Goal: Task Accomplishment & Management: Use online tool/utility

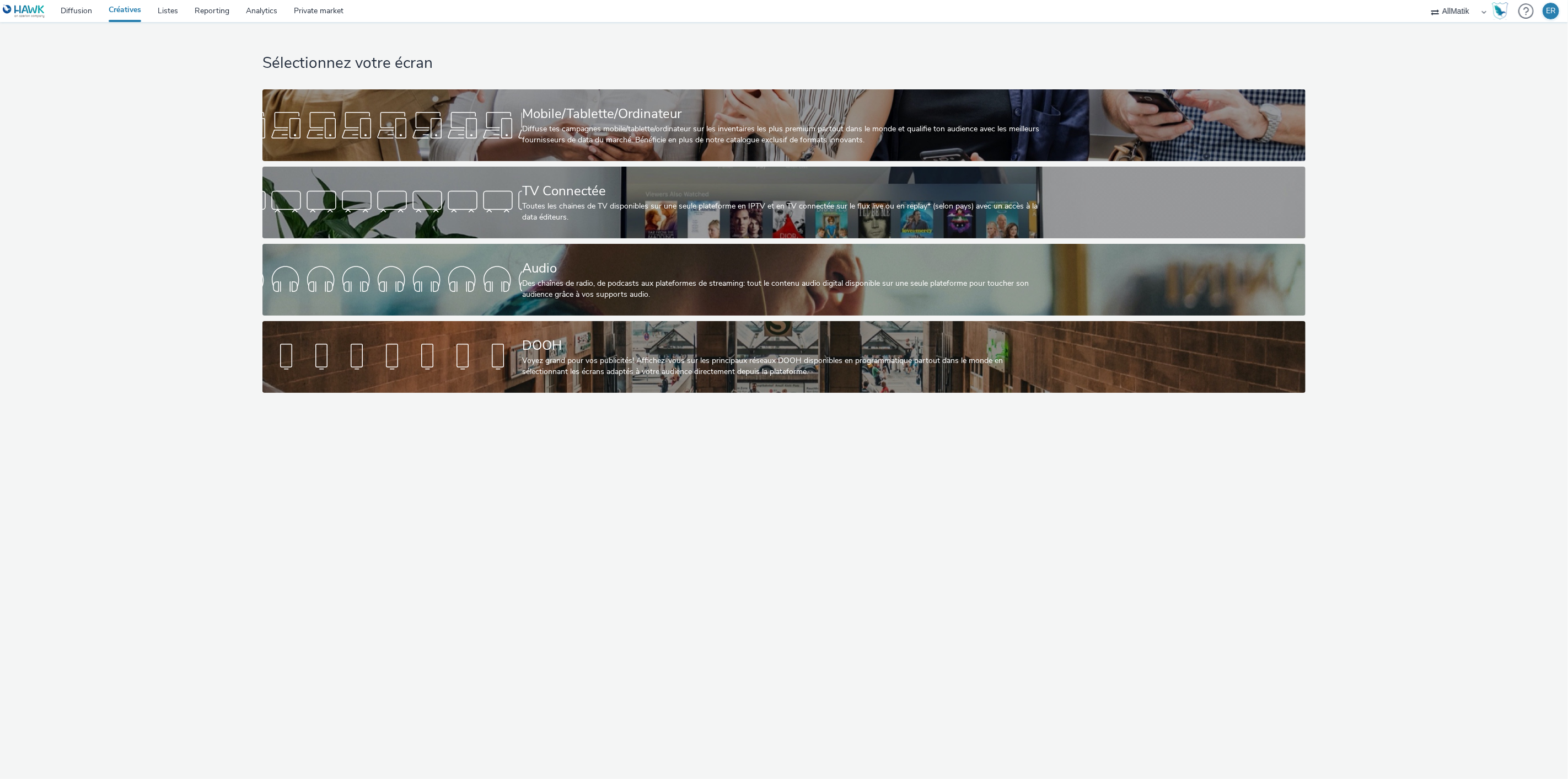
click at [707, 162] on div "Sélectionnez votre écran Mobile/Tablette/Ordinateur Diffuse tes campagnes mobil…" at bounding box center [783, 210] width 1050 height 376
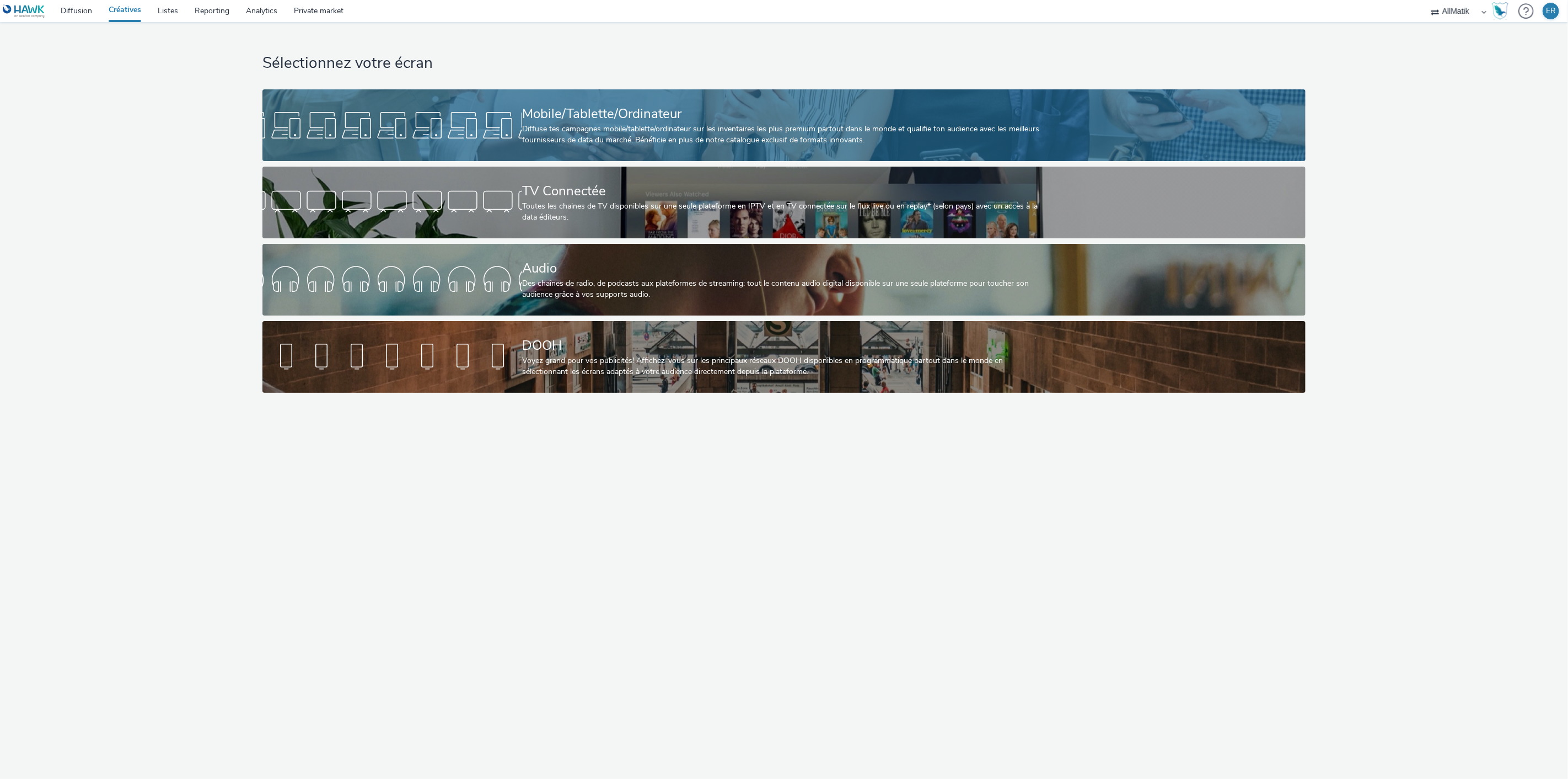
click at [707, 147] on div "Mobile/Tablette/Ordinateur Diffuse tes campagnes mobile/tablette/ordinateur sur…" at bounding box center [782, 125] width 519 height 72
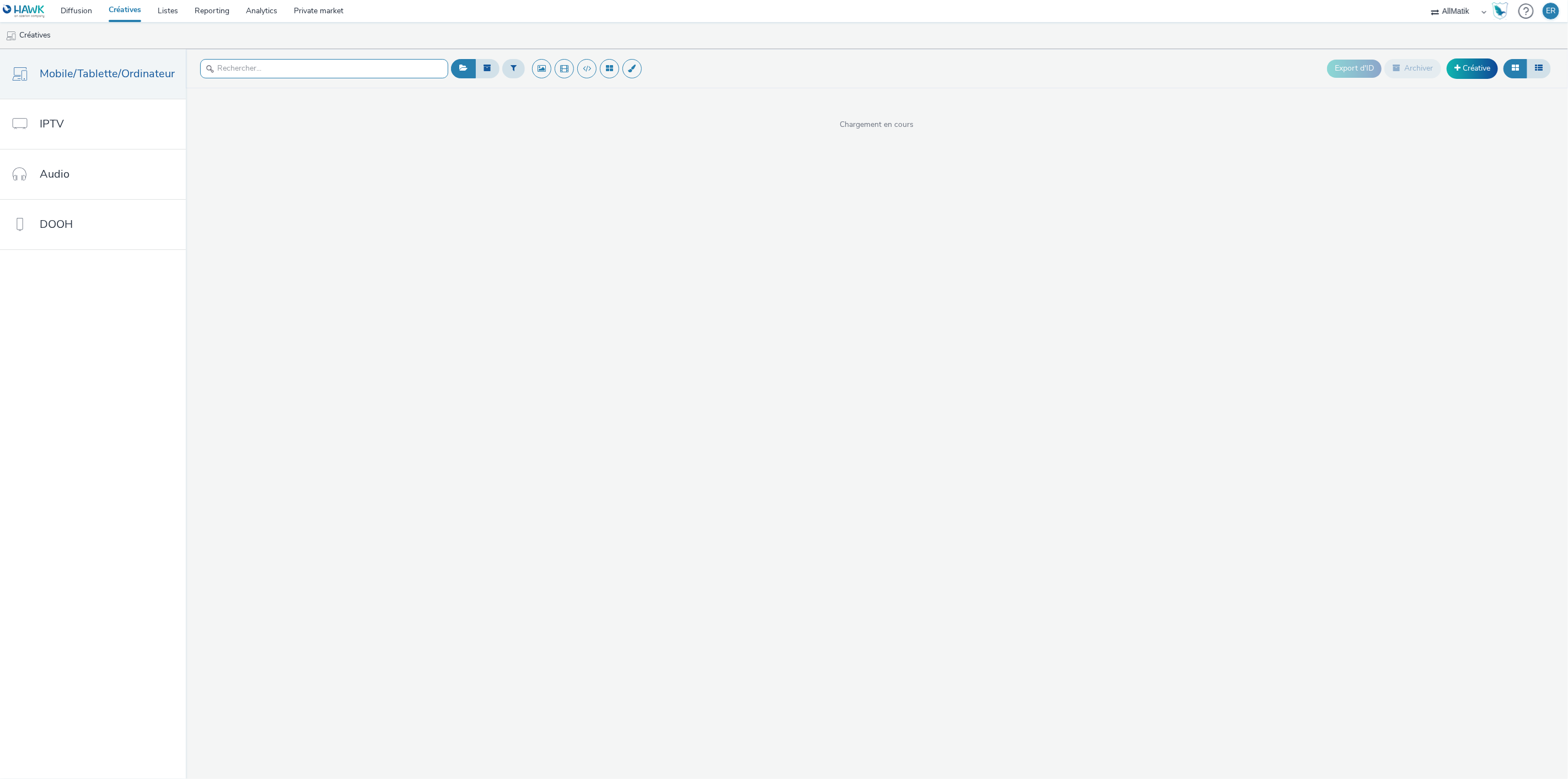
click at [337, 69] on input "text" at bounding box center [324, 69] width 248 height 19
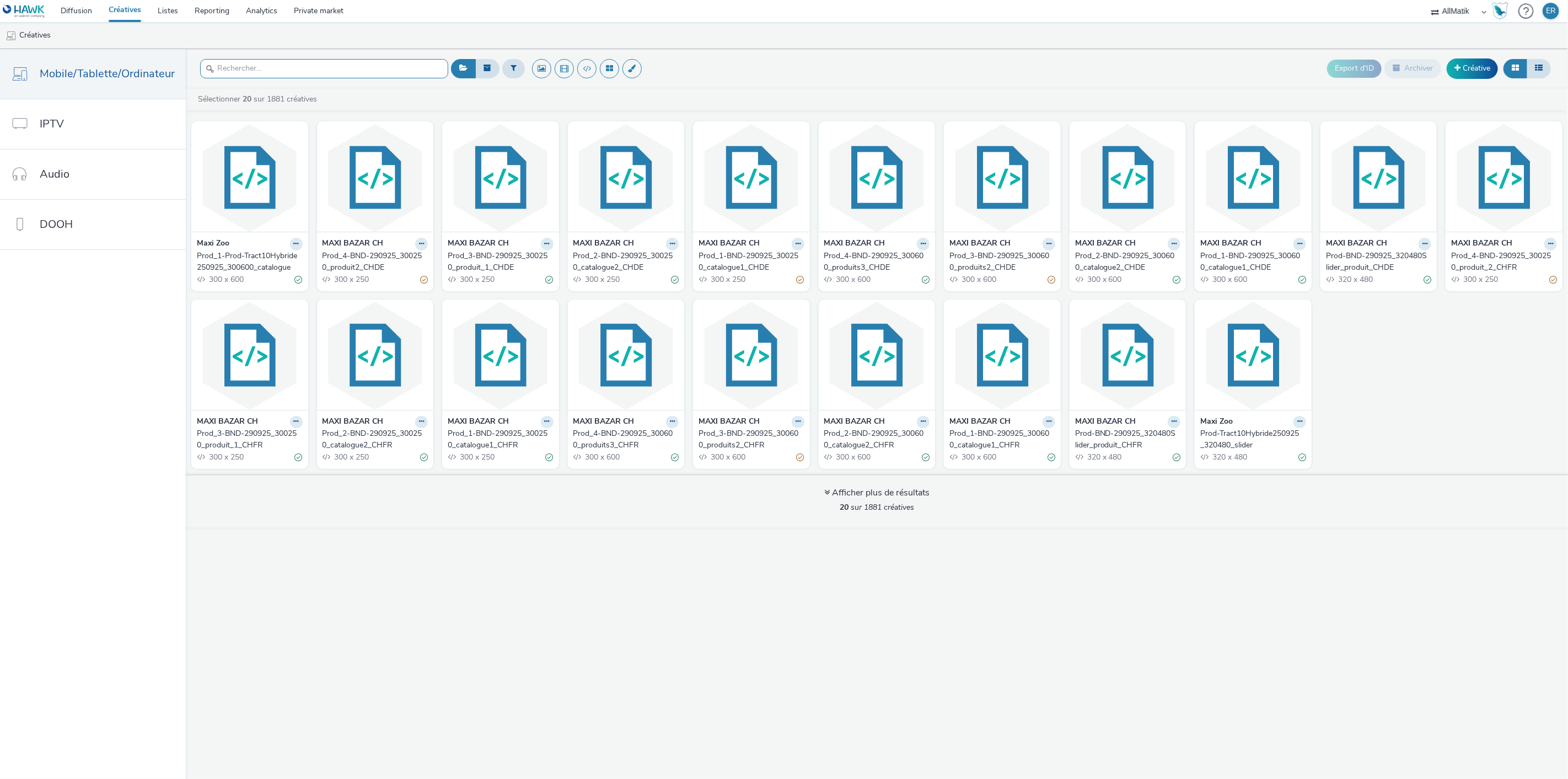
click at [397, 74] on input "text" at bounding box center [324, 69] width 248 height 19
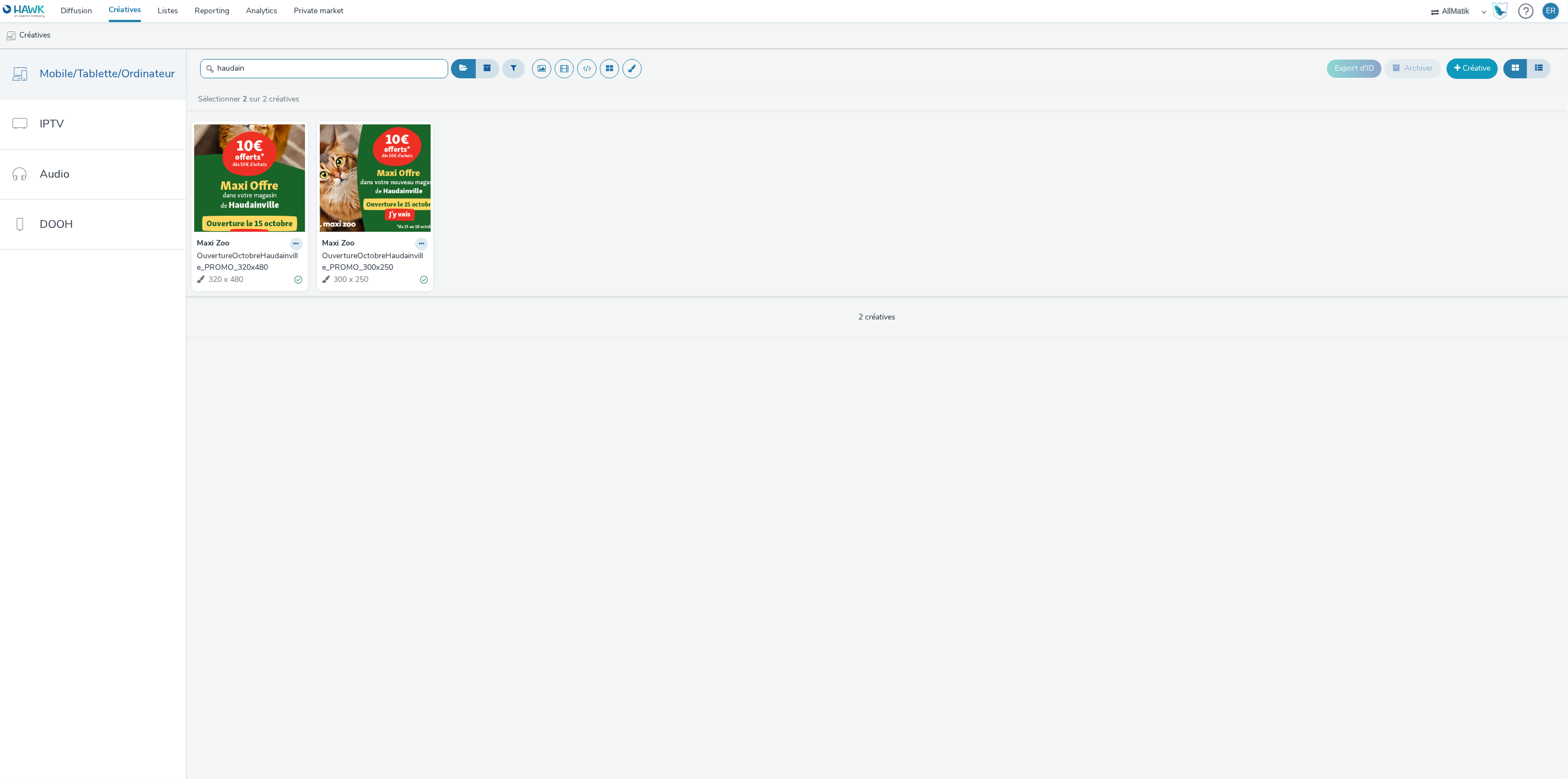
type input "haudain"
click at [1463, 64] on link "Créative" at bounding box center [1472, 68] width 51 height 20
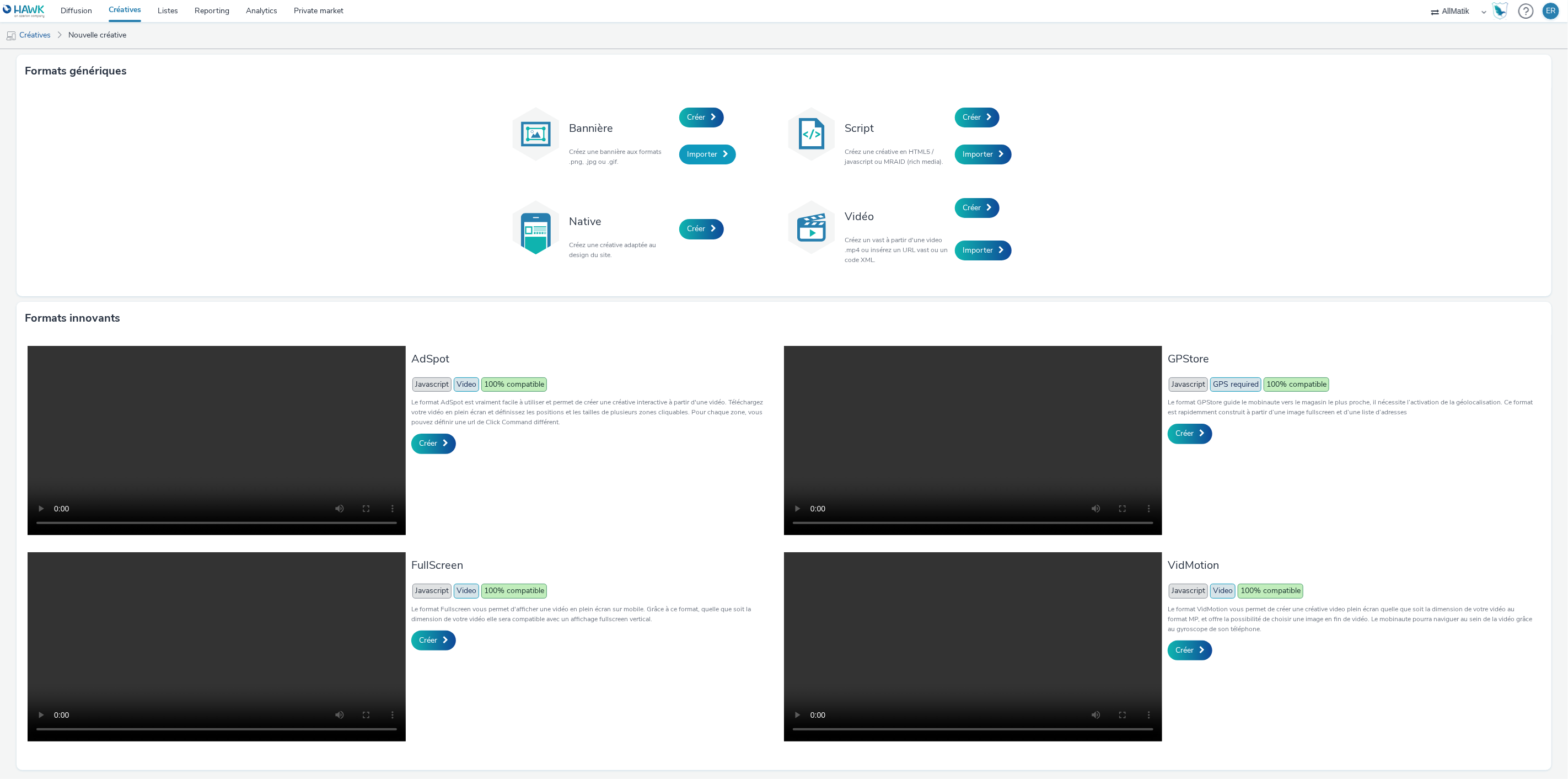
click at [714, 163] on link "Importer" at bounding box center [707, 154] width 57 height 20
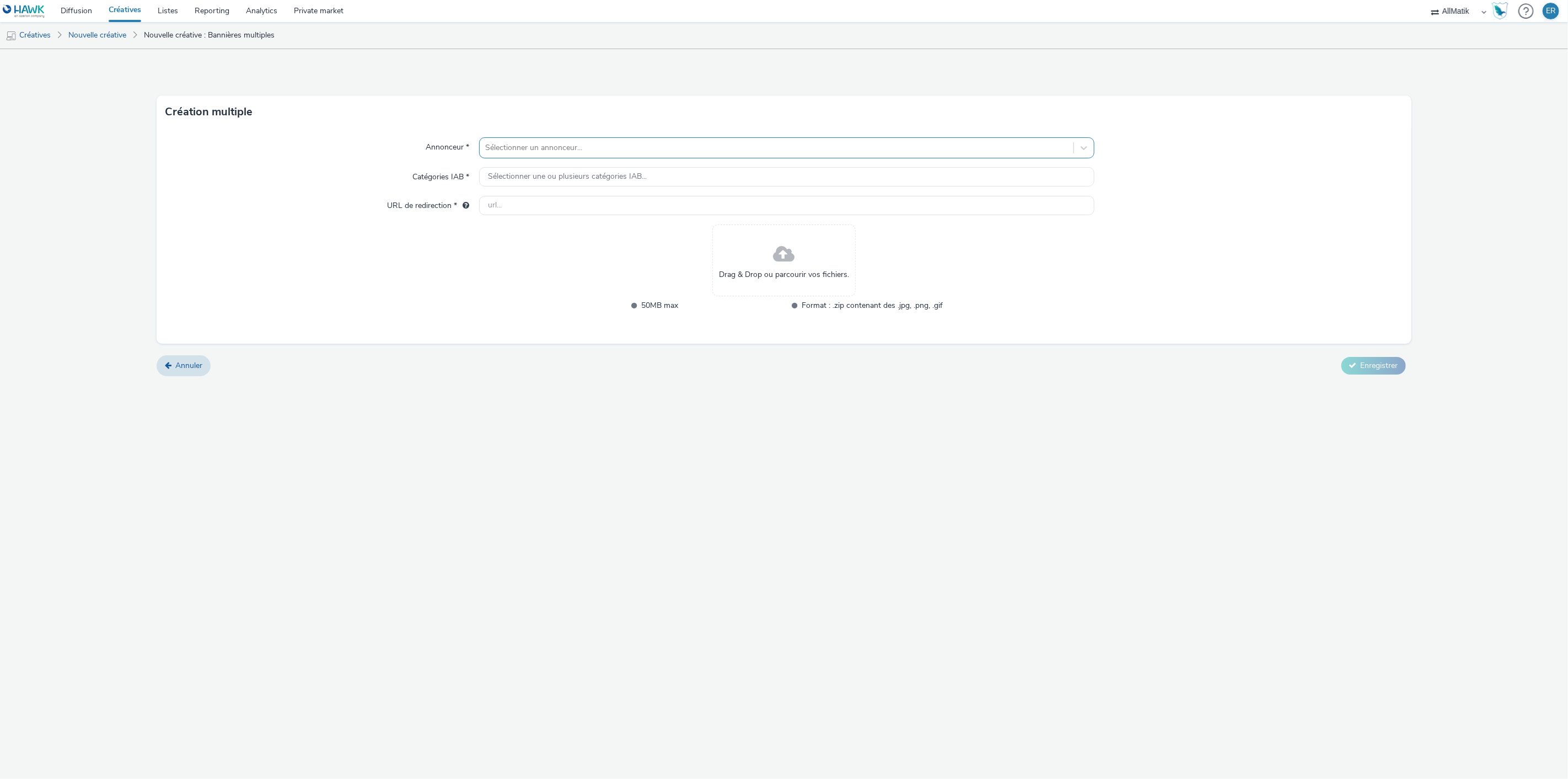
click at [692, 144] on div at bounding box center [777, 148] width 583 height 13
type input "zo"
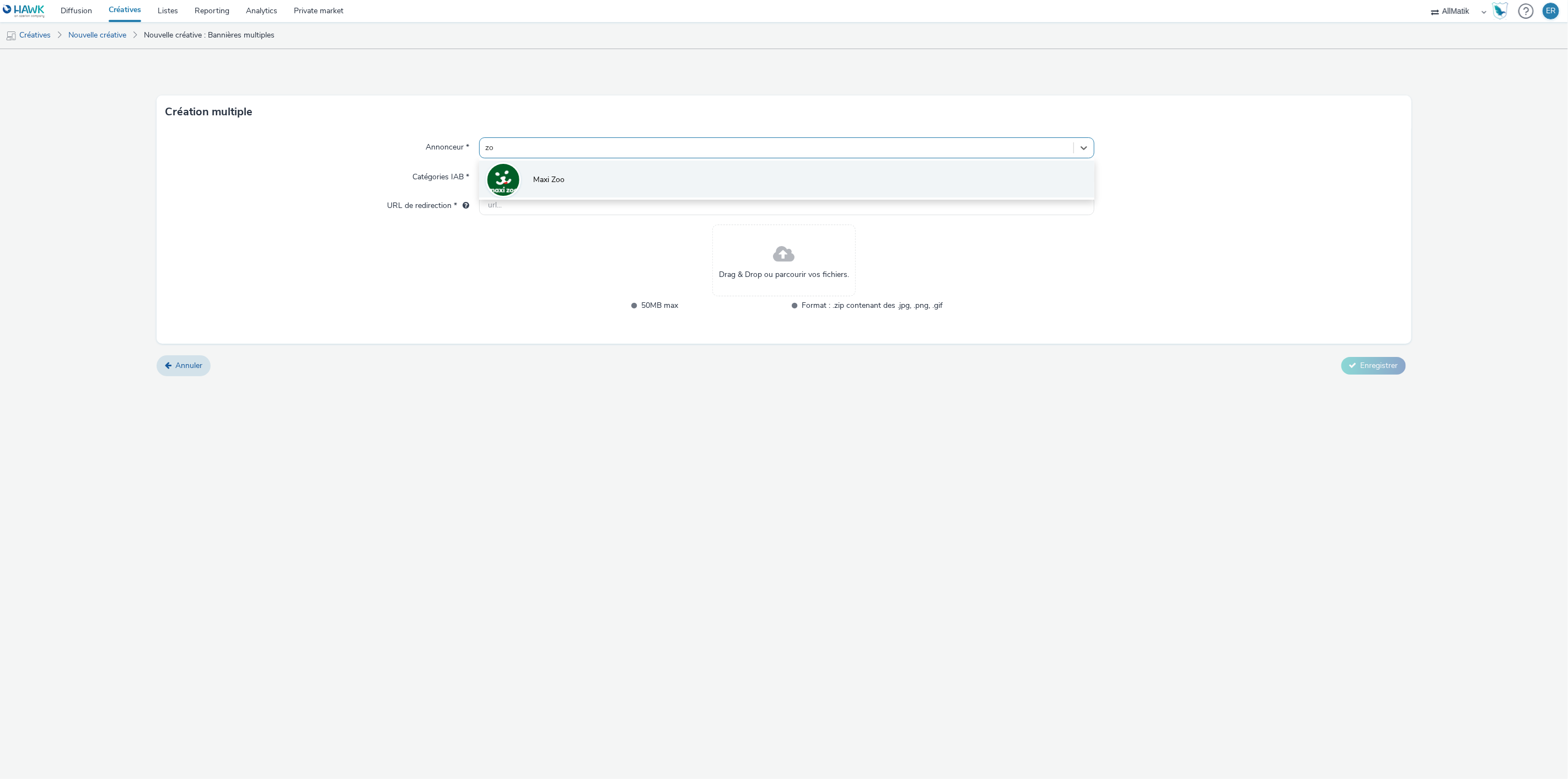
click at [682, 189] on li "Maxi Zoo" at bounding box center [787, 179] width 616 height 37
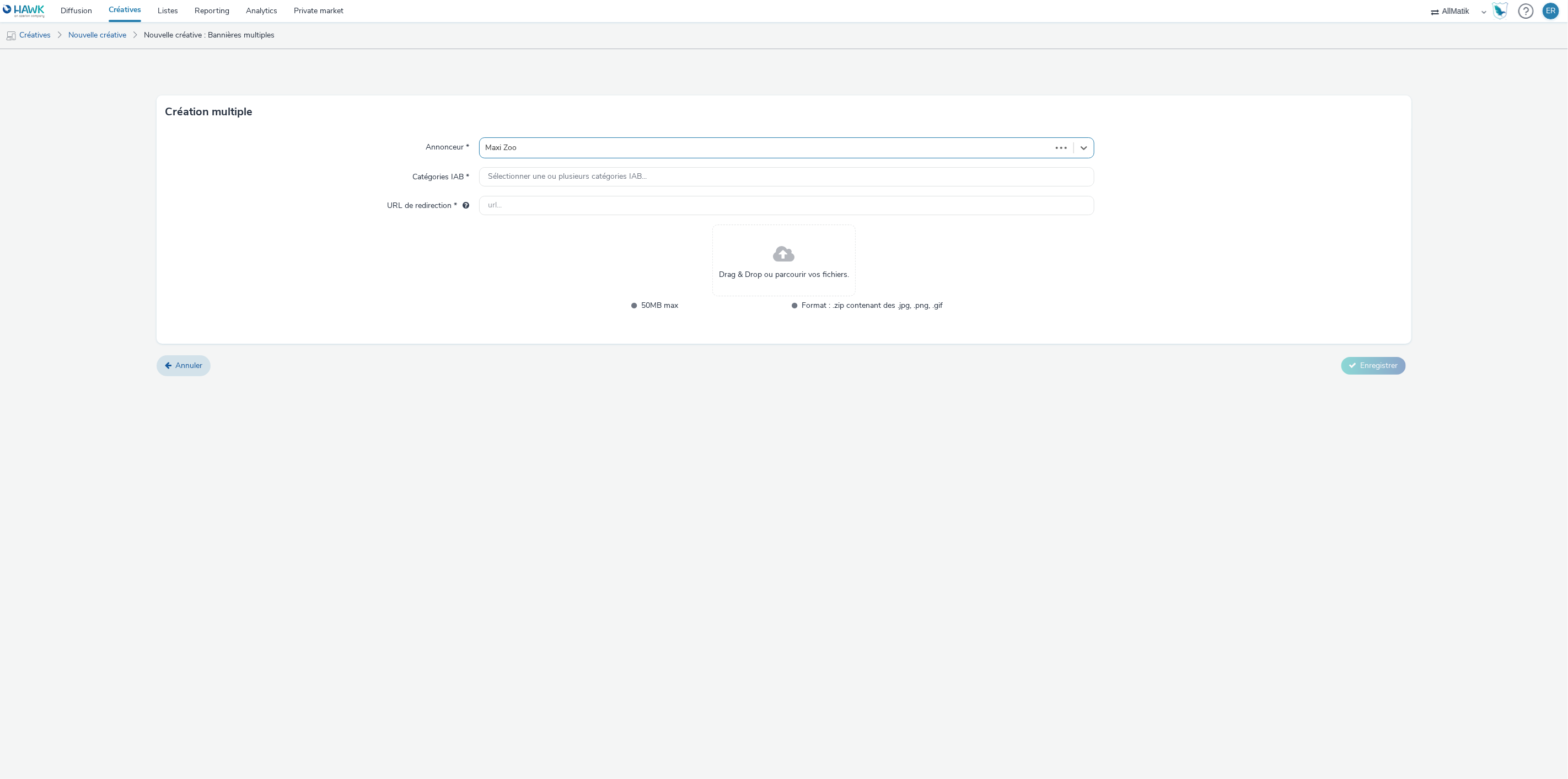
type input "[URL][DOMAIN_NAME]"
click at [783, 252] on span at bounding box center [784, 262] width 21 height 29
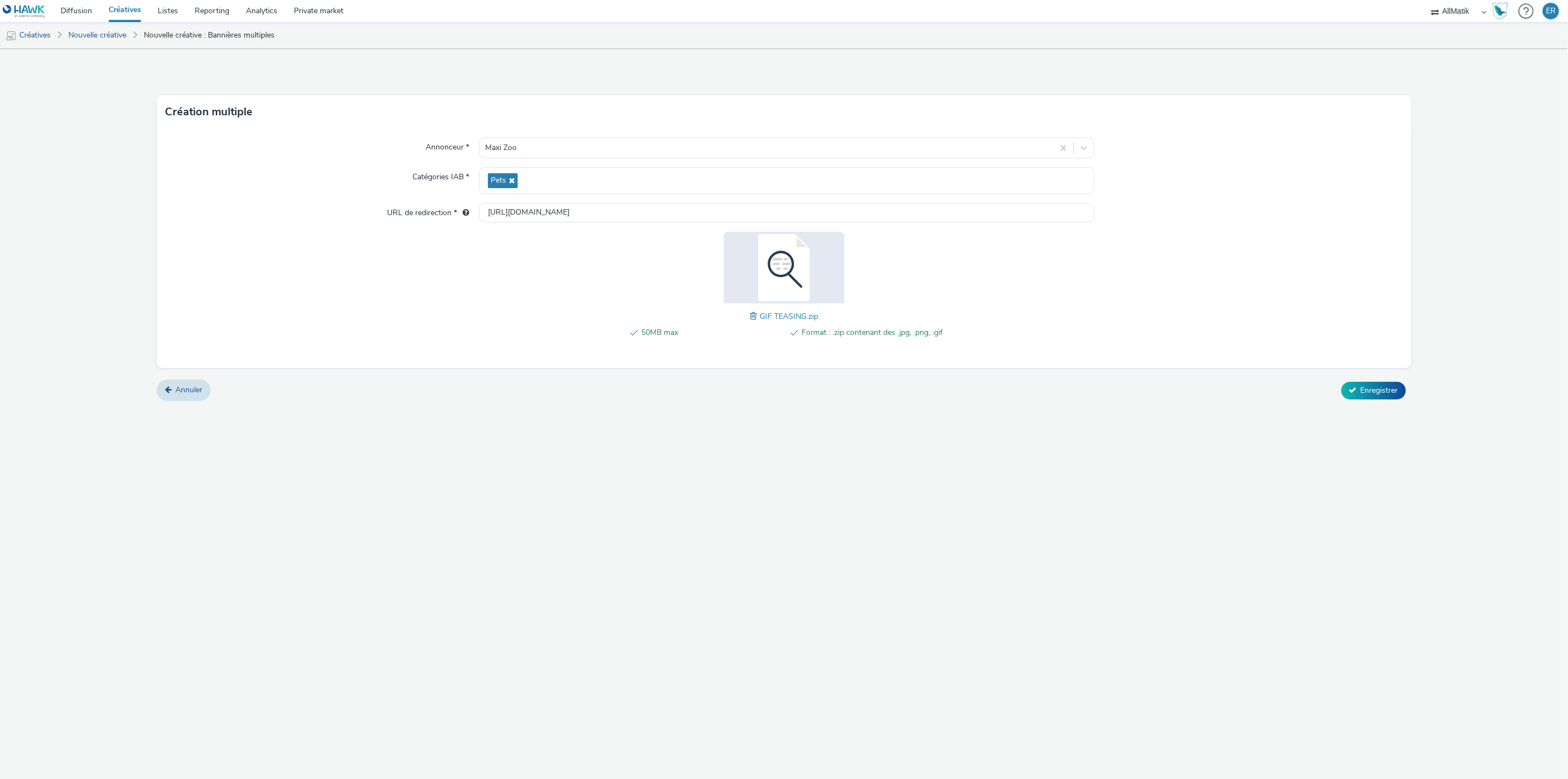
click at [1360, 389] on form "Création multiple Annonceur * Maxi Zoo Catégories IAB * Pets URL de redirection…" at bounding box center [784, 229] width 1568 height 360
click at [1360, 389] on span "Enregistrer" at bounding box center [1379, 390] width 38 height 10
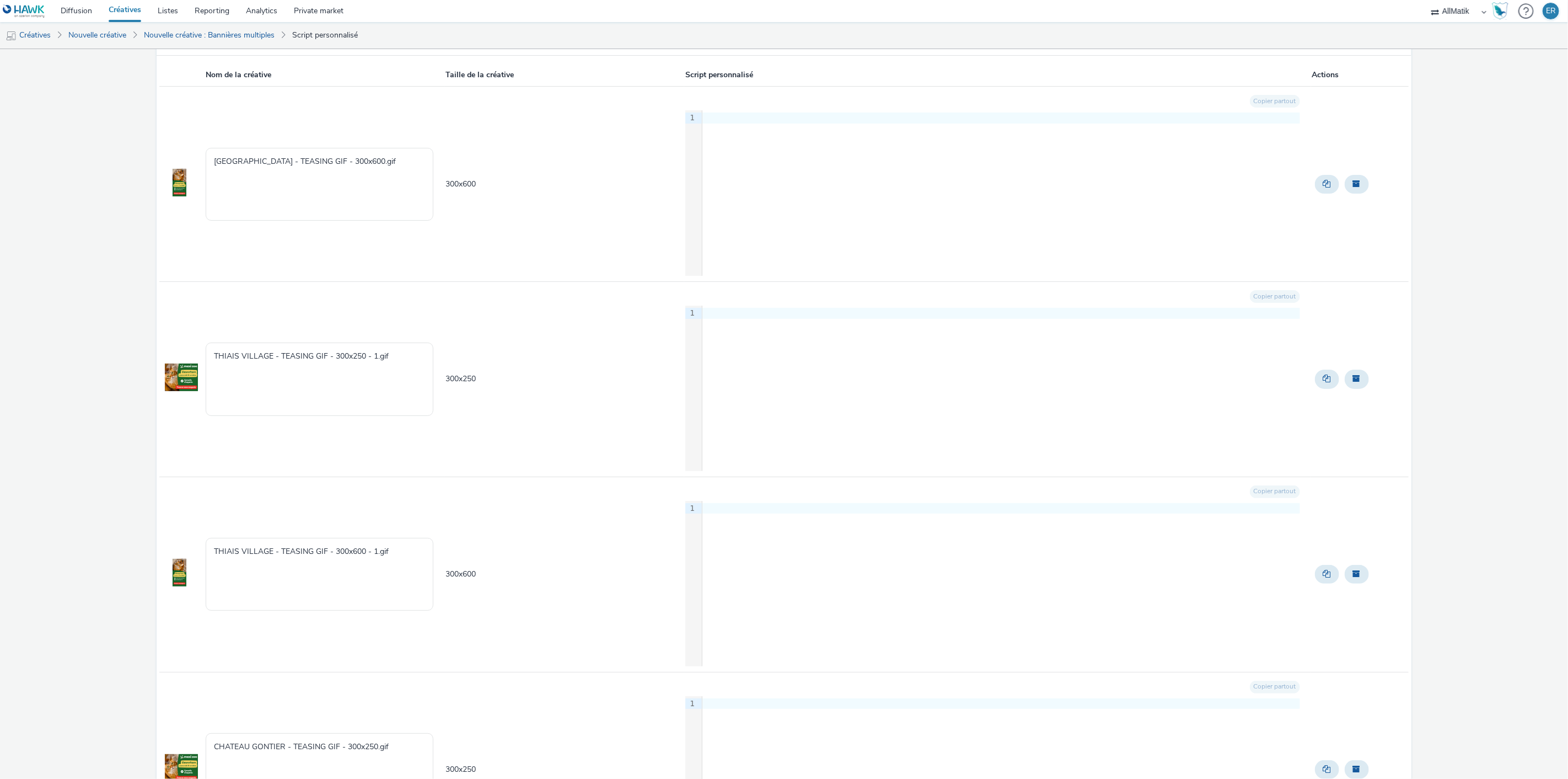
scroll to position [616, 0]
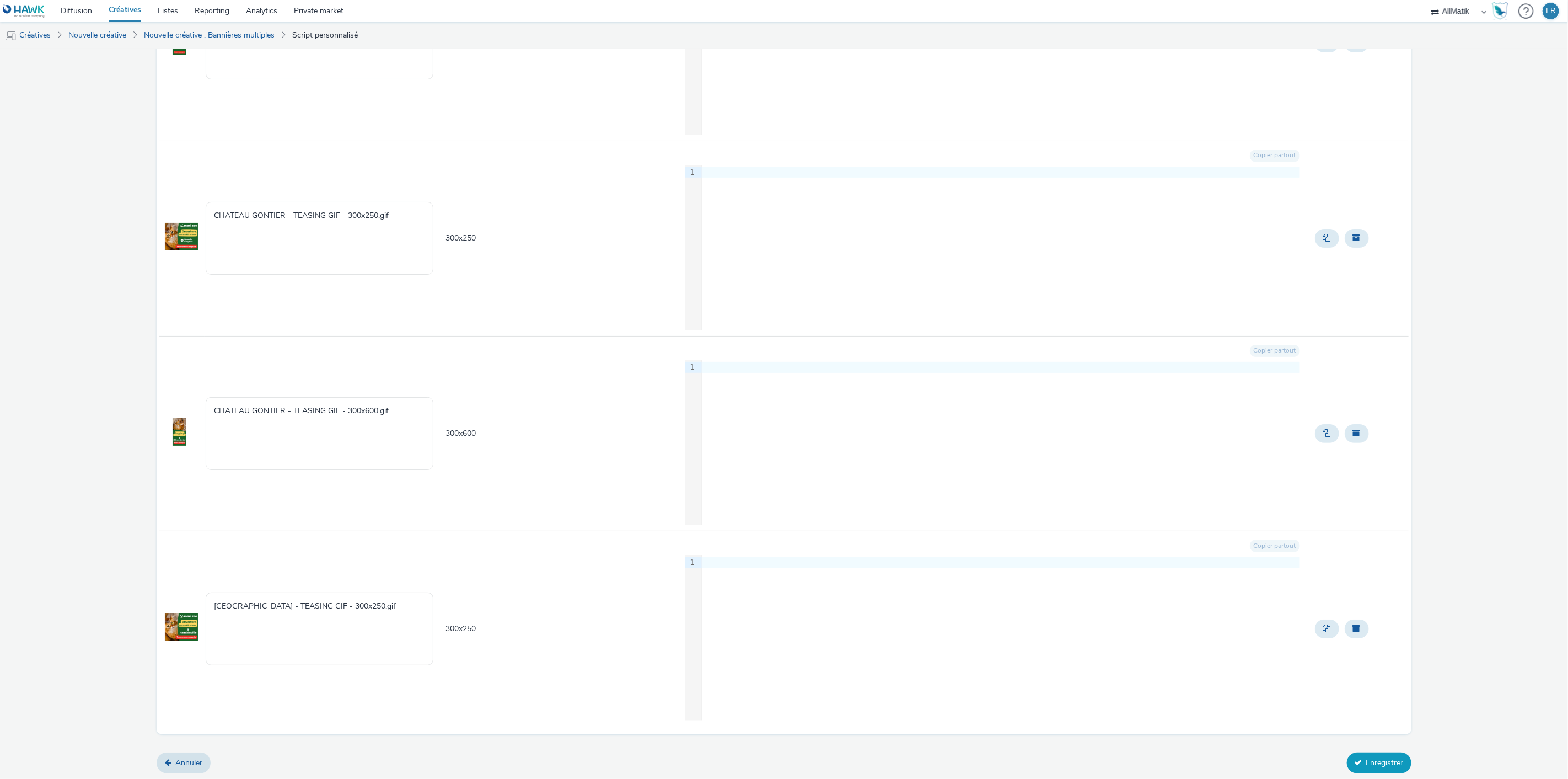
click at [1357, 754] on button "Enregistrer" at bounding box center [1379, 763] width 65 height 21
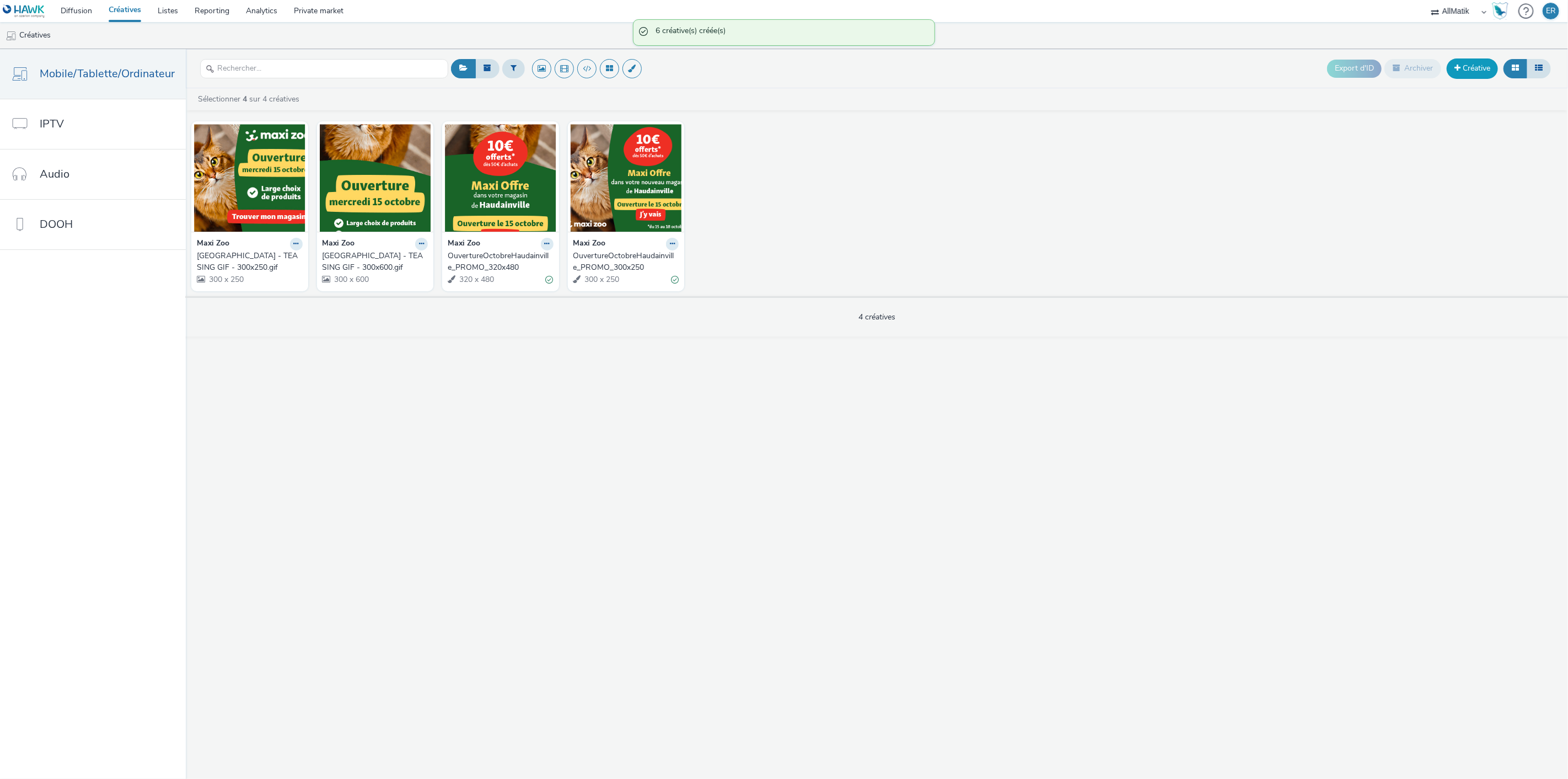
click at [1454, 69] on span at bounding box center [1457, 68] width 6 height 8
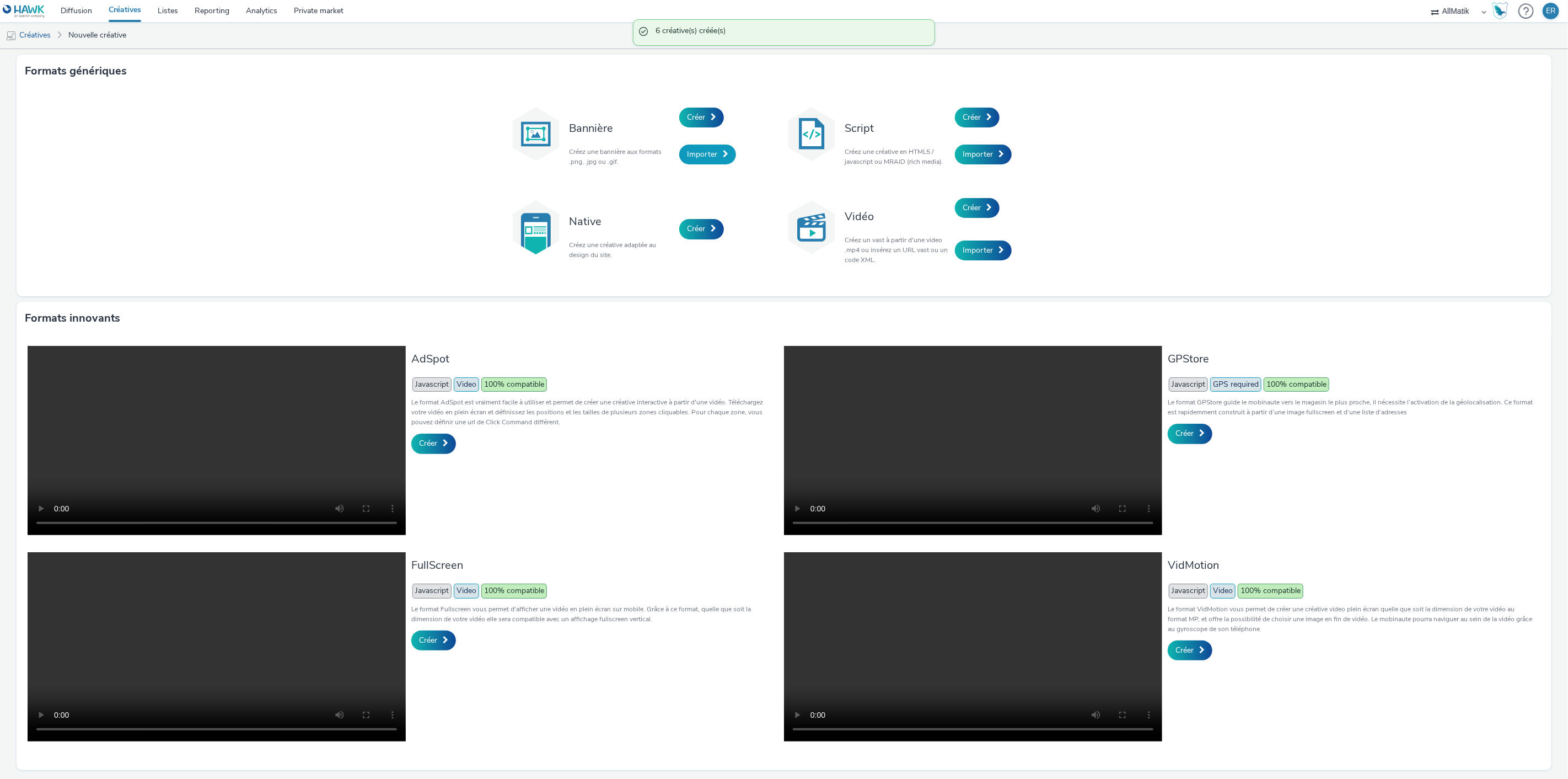
click at [695, 160] on link "Importer" at bounding box center [707, 154] width 57 height 20
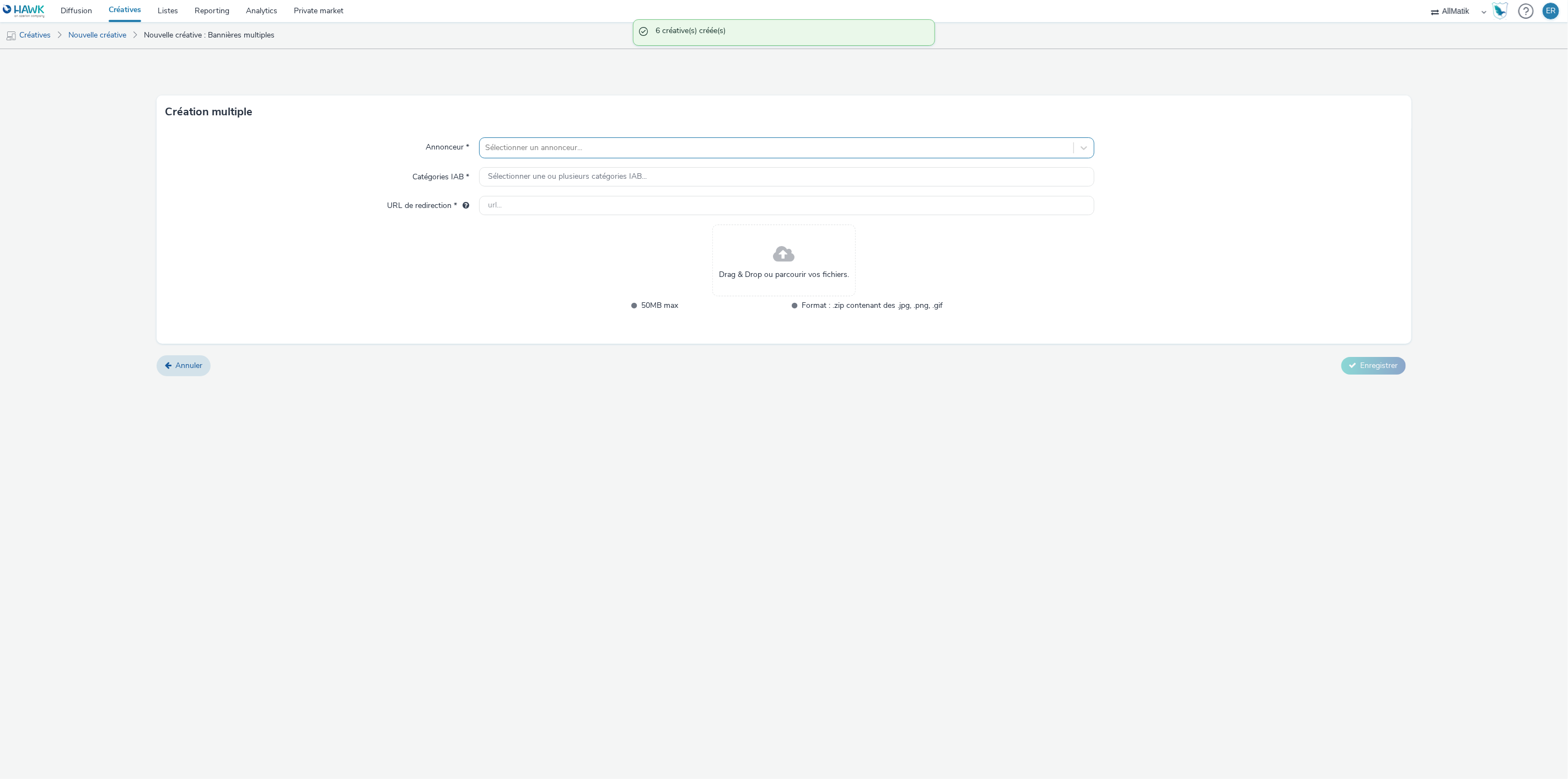
click at [617, 141] on div at bounding box center [777, 148] width 583 height 13
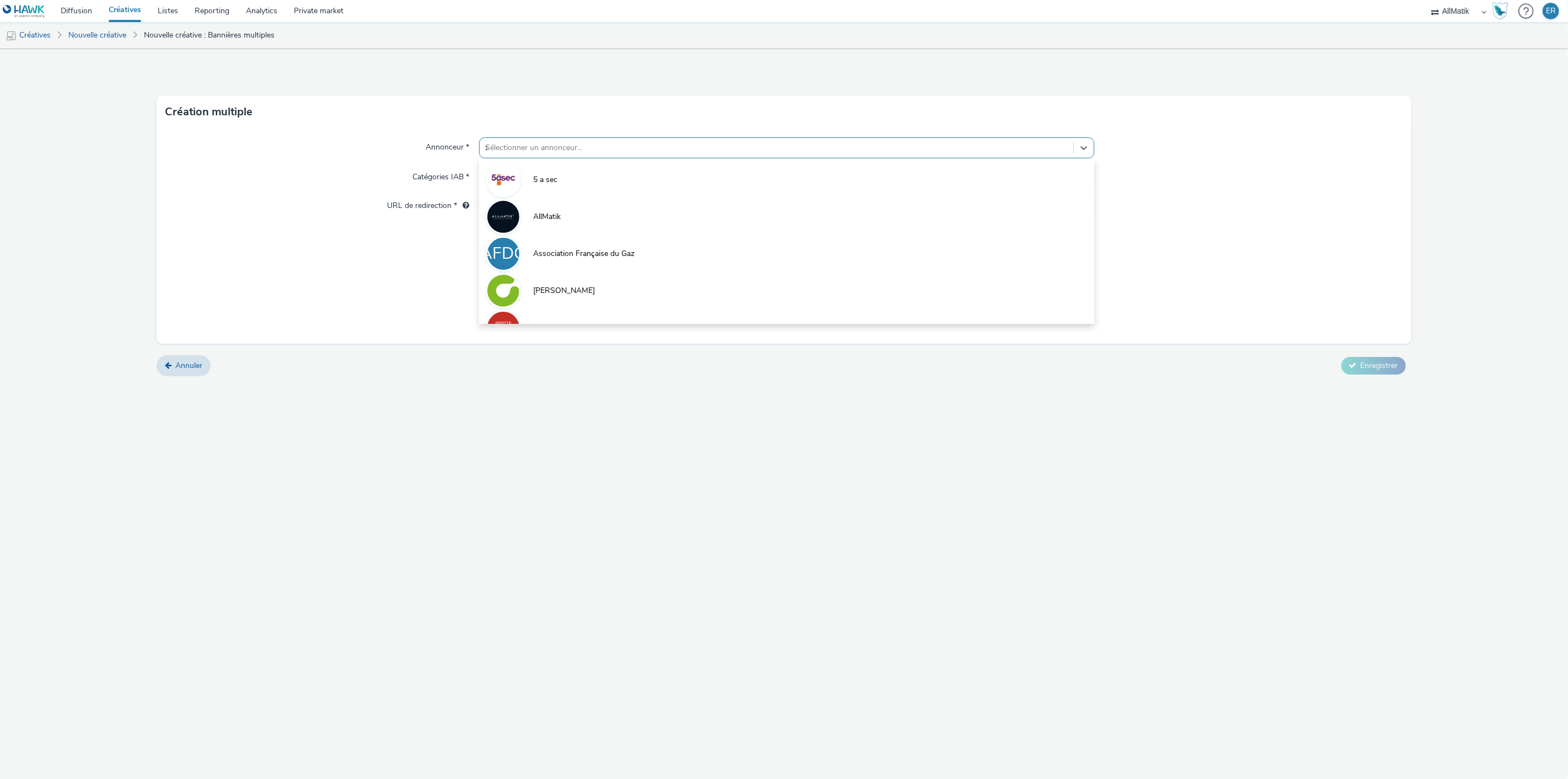
type input "zo"
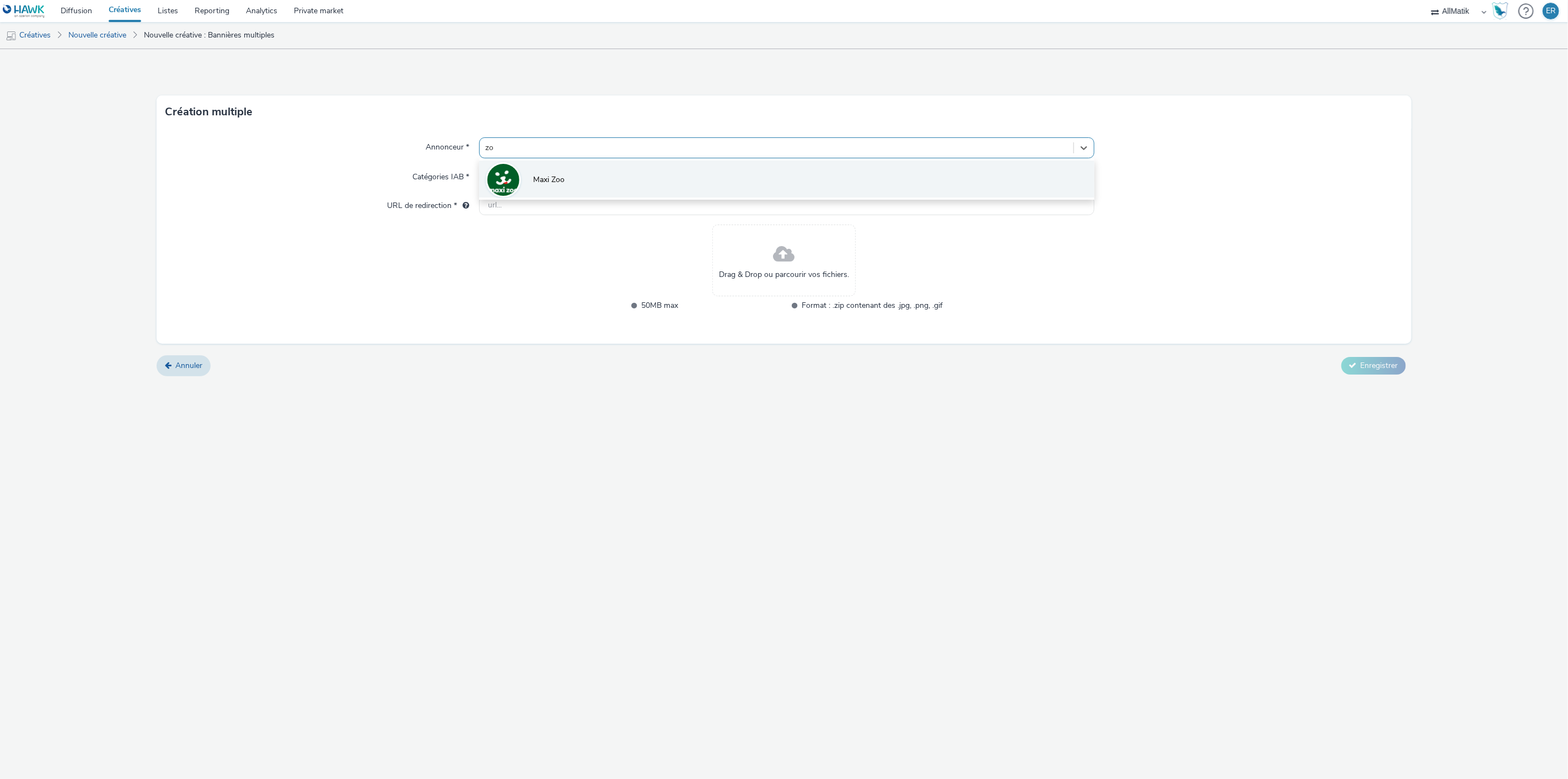
click at [614, 178] on li "Maxi Zoo" at bounding box center [787, 179] width 616 height 37
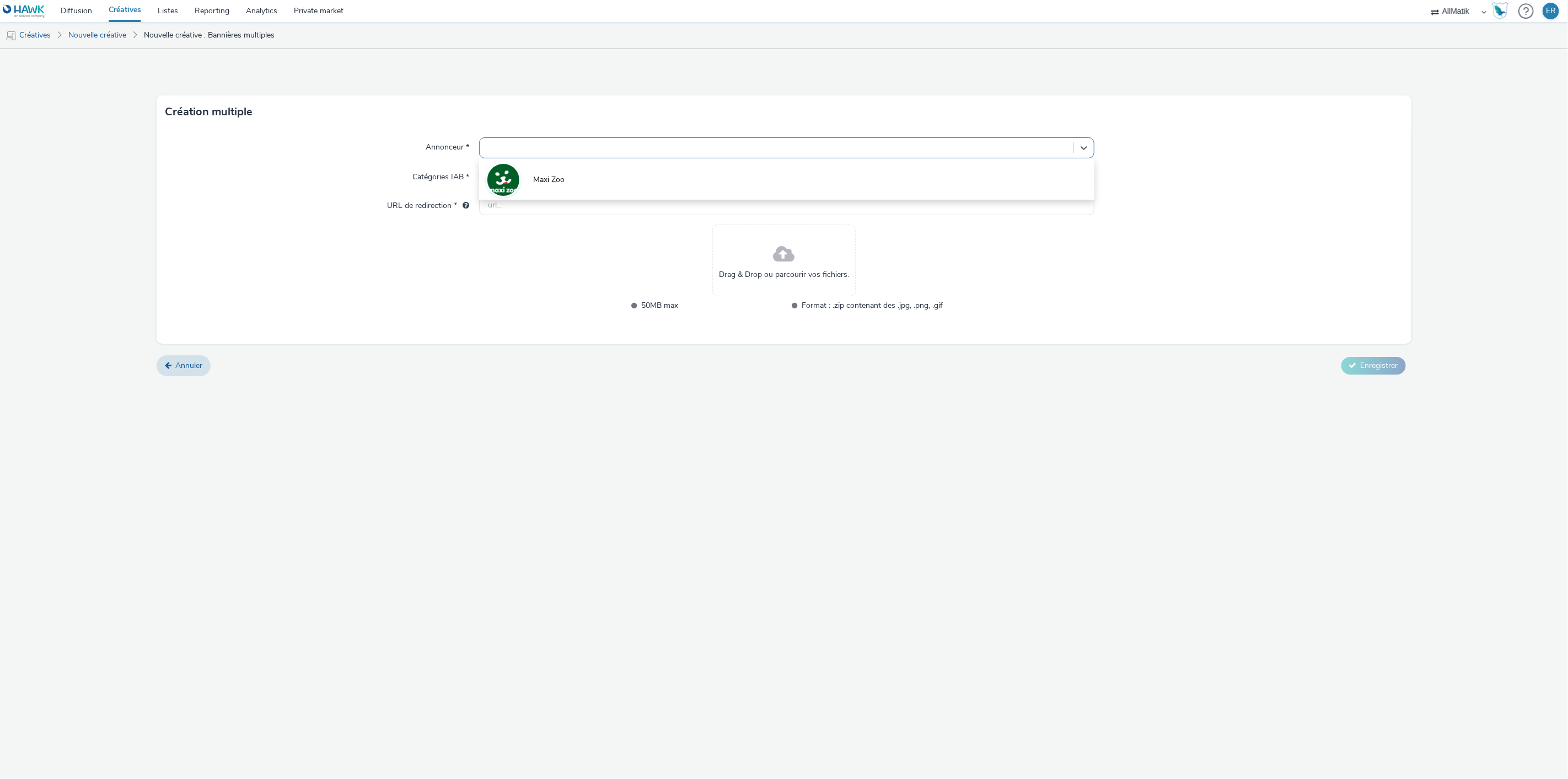
type input "[URL][DOMAIN_NAME]"
click at [768, 268] on div "Drag & Drop ou parcourir vos fichiers." at bounding box center [783, 267] width 143 height 72
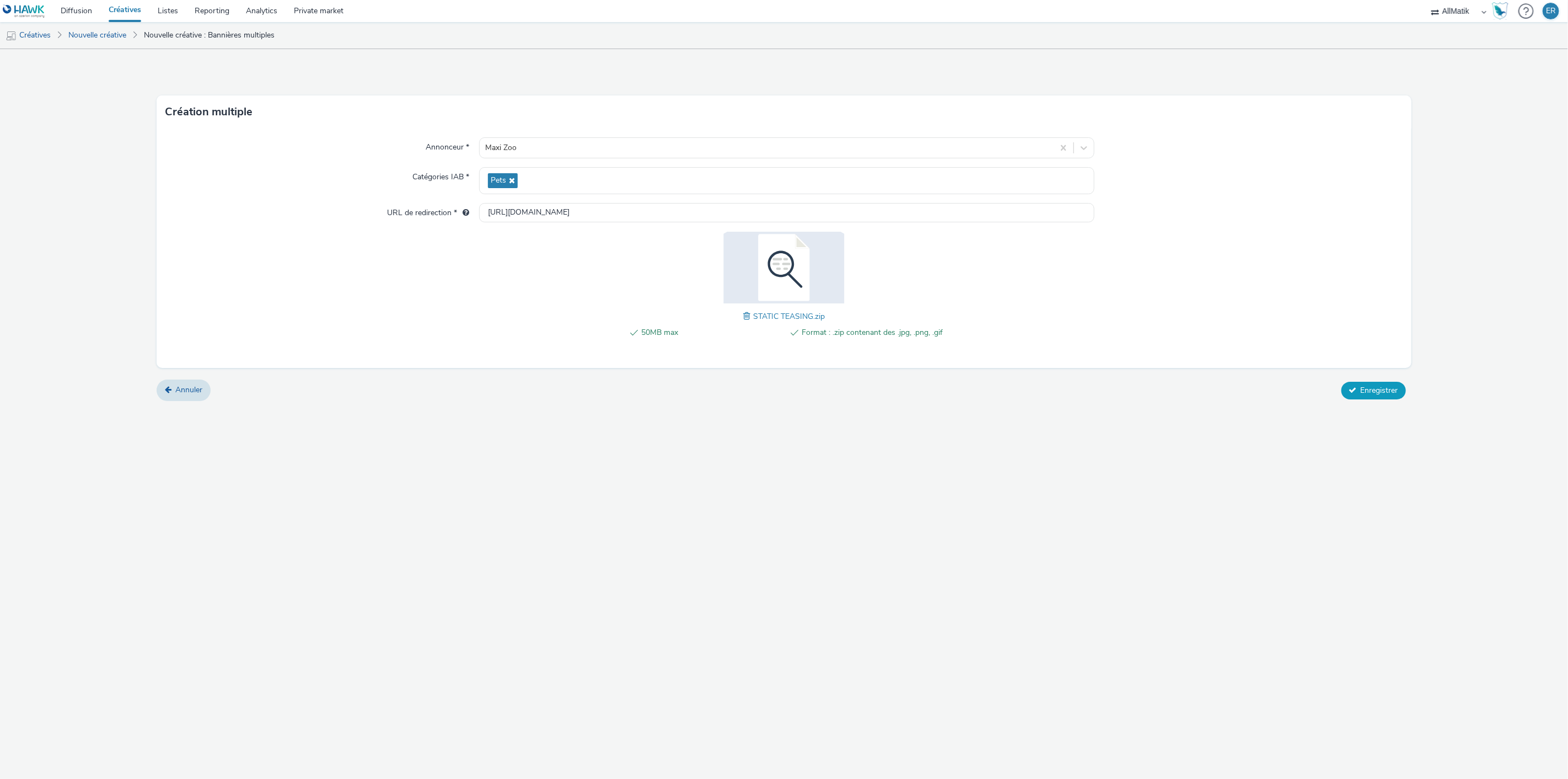
click at [1371, 385] on span "Enregistrer" at bounding box center [1379, 390] width 38 height 10
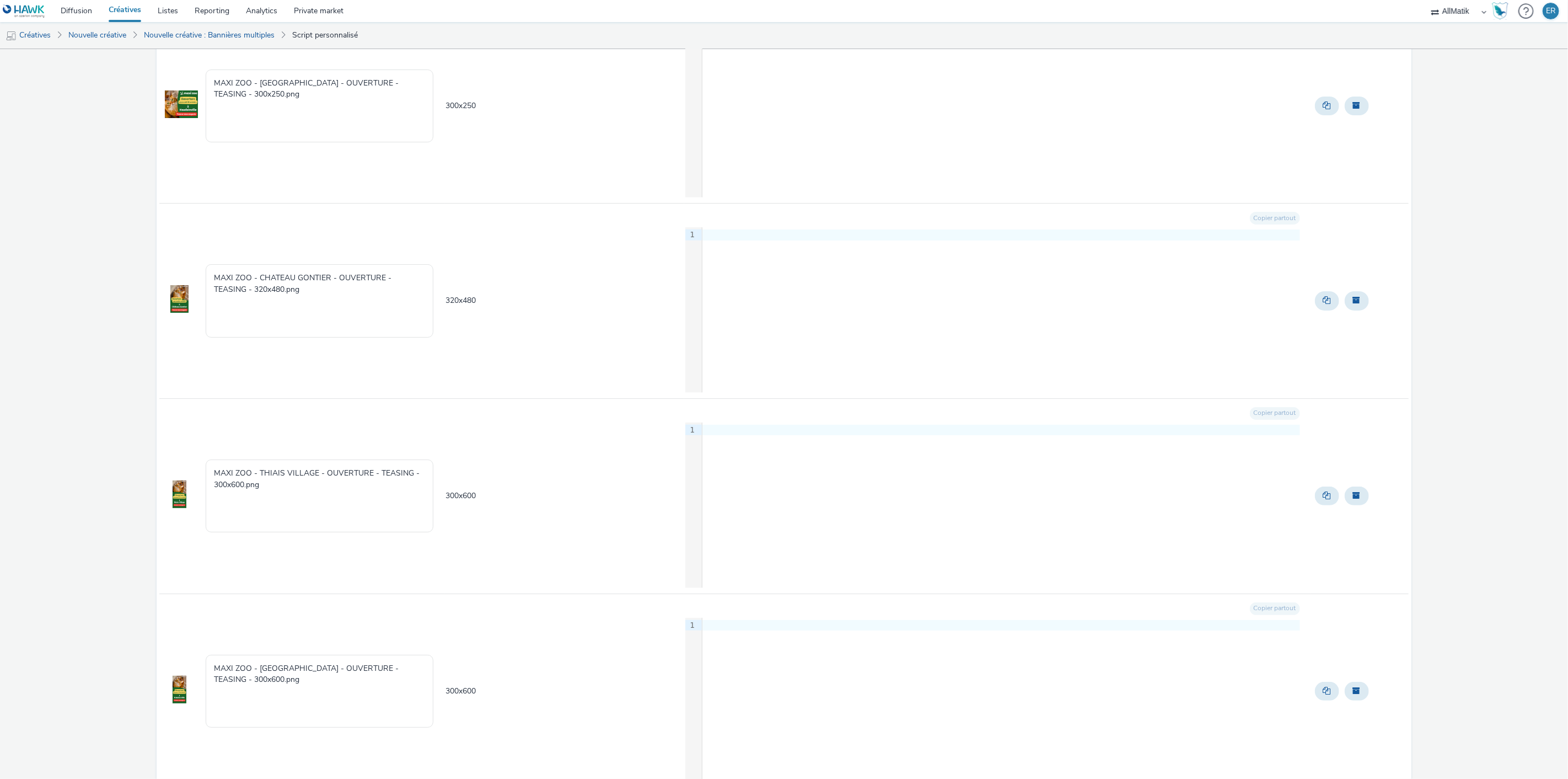
scroll to position [1203, 0]
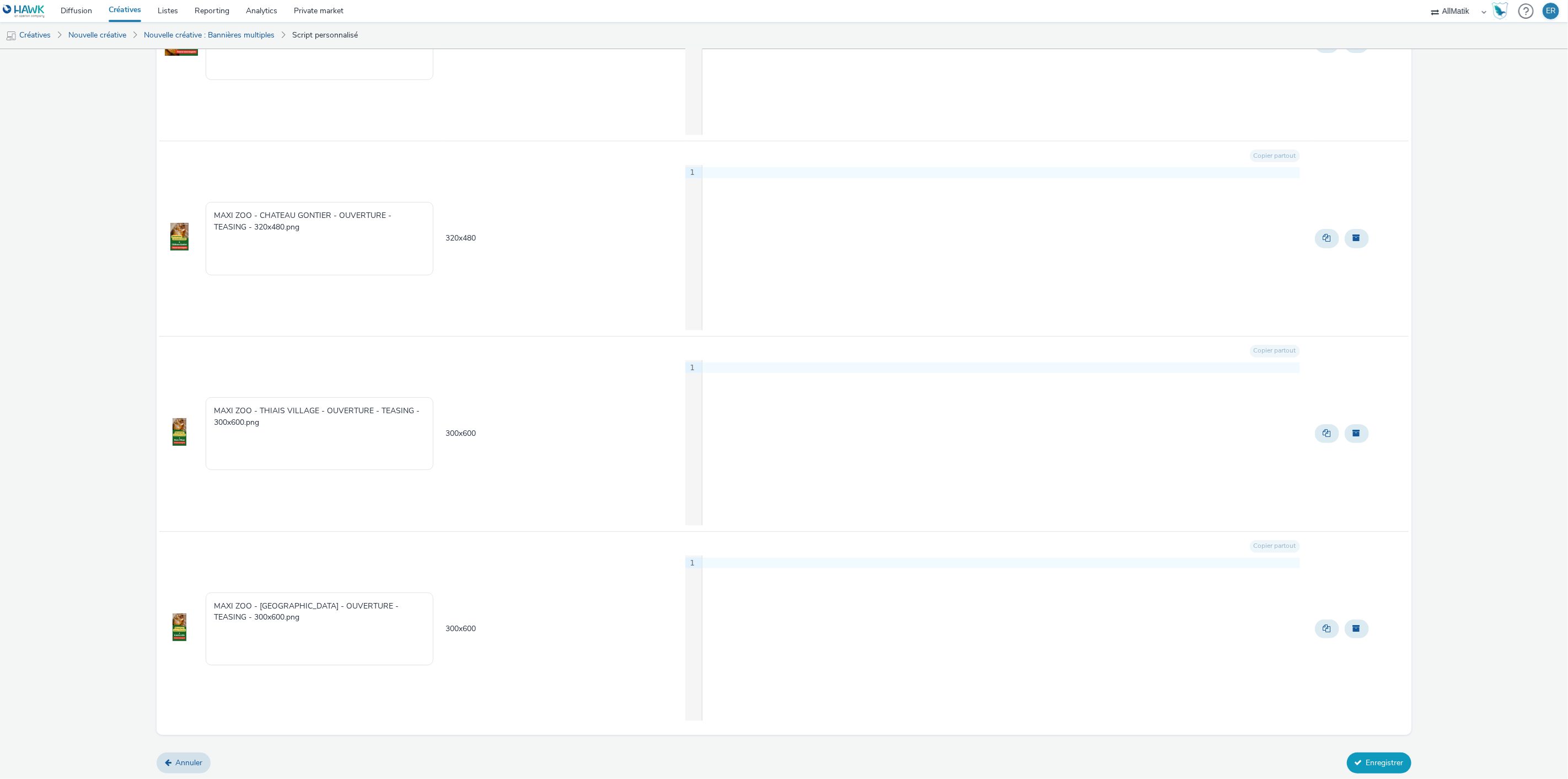
click at [1368, 763] on button "Enregistrer" at bounding box center [1379, 763] width 65 height 21
